Goal: Information Seeking & Learning: Check status

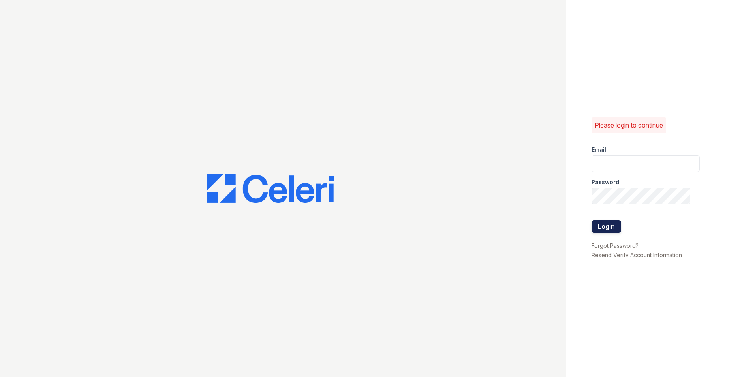
type input "[EMAIL_ADDRESS][DOMAIN_NAME]"
click at [606, 225] on button "Login" at bounding box center [607, 226] width 30 height 13
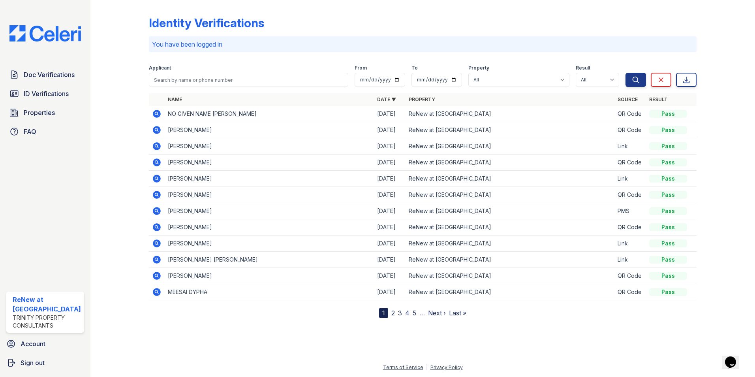
click at [158, 113] on icon at bounding box center [157, 114] width 8 height 8
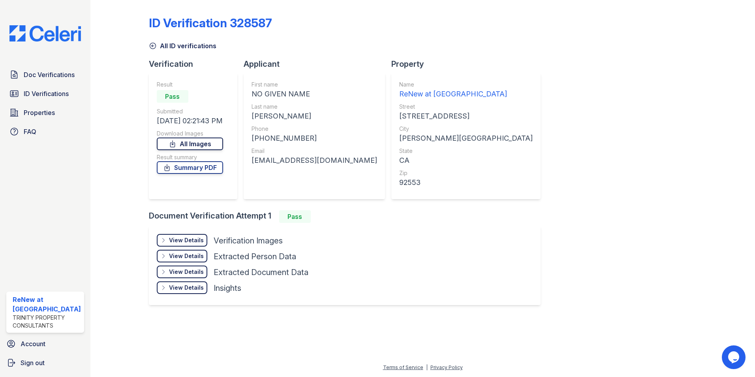
click at [188, 145] on link "All Images" at bounding box center [190, 143] width 66 height 13
click at [524, 123] on div "ID Verification 328587 All ID verifications Verification Result Pass Submitted …" at bounding box center [423, 159] width 548 height 313
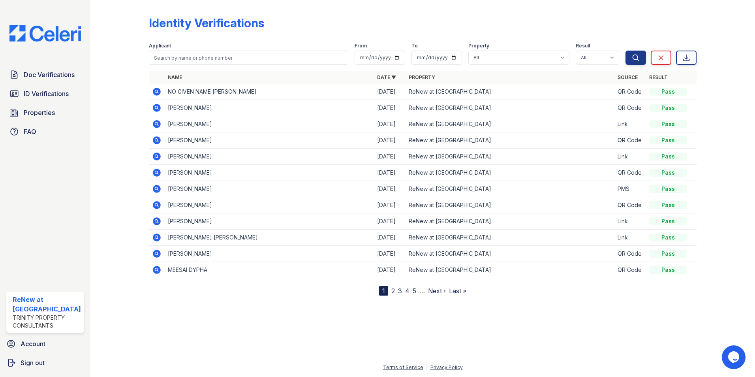
click at [159, 88] on icon at bounding box center [156, 91] width 9 height 9
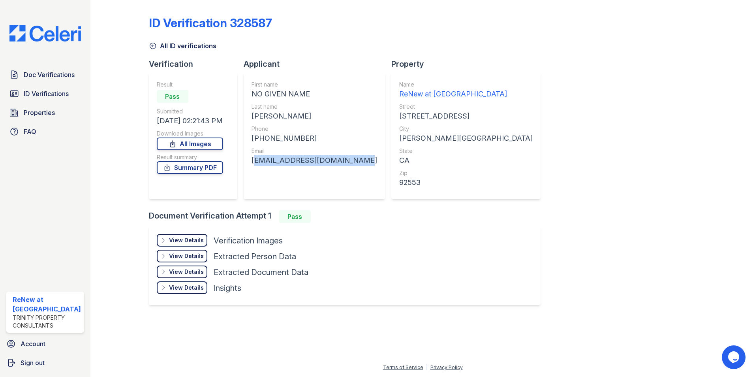
drag, startPoint x: 253, startPoint y: 159, endPoint x: 354, endPoint y: 158, distance: 100.7
click at [354, 158] on div "[EMAIL_ADDRESS][DOMAIN_NAME]" at bounding box center [315, 160] width 126 height 11
copy div "abhishekrana7270@gmail.com"
click at [189, 145] on link "All Images" at bounding box center [190, 143] width 66 height 13
click at [522, 29] on div "ID Verification 328587" at bounding box center [423, 26] width 548 height 21
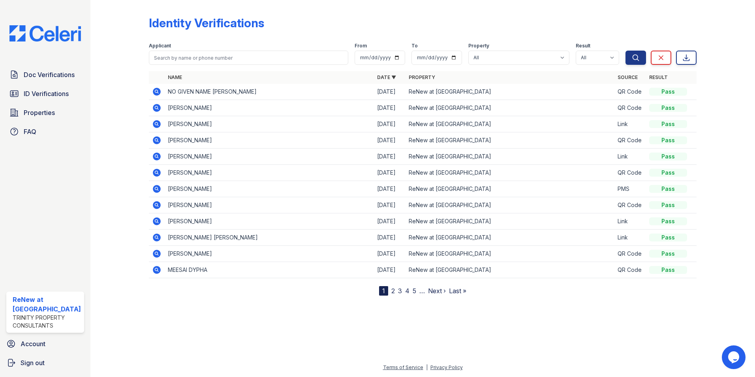
click at [395, 288] on nav "1 2 3 4 5 … Next › Last »" at bounding box center [422, 290] width 87 height 9
click at [185, 57] on input "search" at bounding box center [249, 58] width 200 height 14
type input "amtthew"
click at [626, 51] on button "Search" at bounding box center [636, 58] width 21 height 14
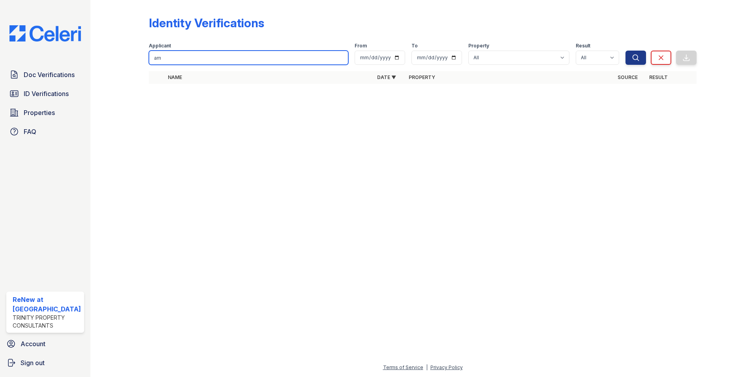
type input "a"
type input "matthew"
click at [626, 51] on button "Search" at bounding box center [636, 58] width 21 height 14
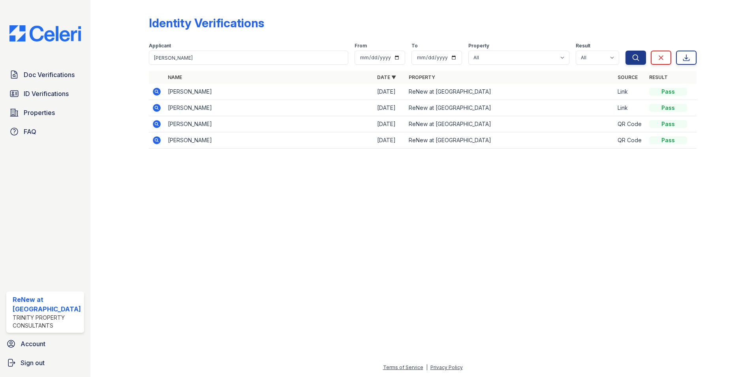
click at [156, 140] on icon at bounding box center [156, 140] width 2 height 2
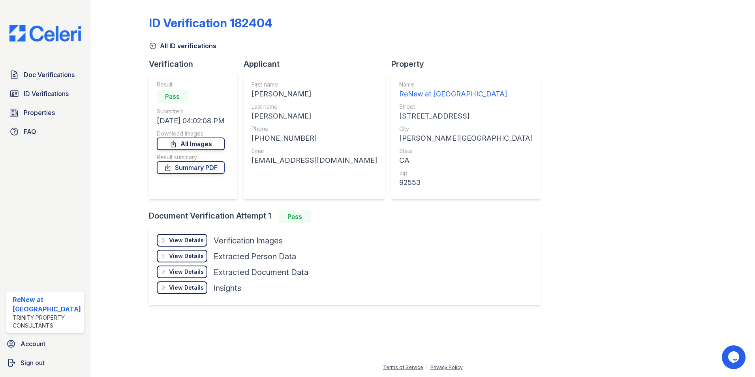
click at [194, 145] on link "All Images" at bounding box center [191, 143] width 68 height 13
click at [32, 95] on span "ID Verifications" at bounding box center [46, 93] width 45 height 9
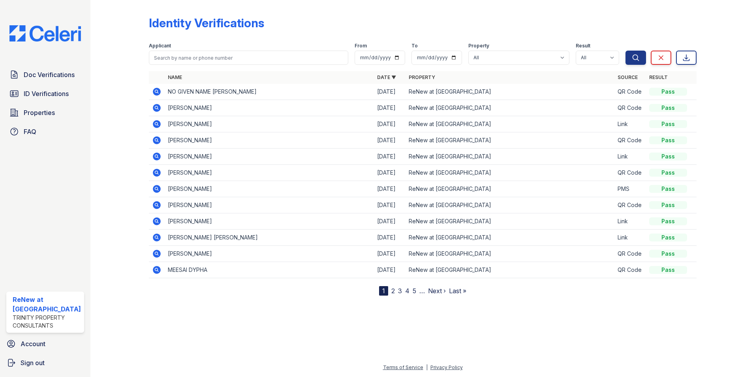
click at [158, 92] on icon at bounding box center [157, 92] width 8 height 8
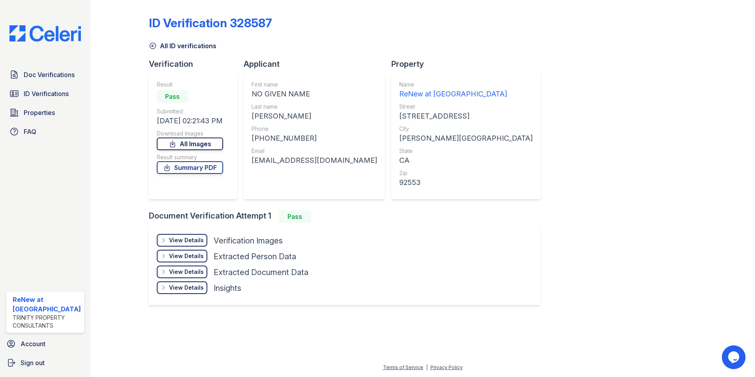
click at [197, 144] on link "All Images" at bounding box center [190, 143] width 66 height 13
click at [743, 46] on div at bounding box center [720, 159] width 46 height 313
